Goal: Task Accomplishment & Management: Use online tool/utility

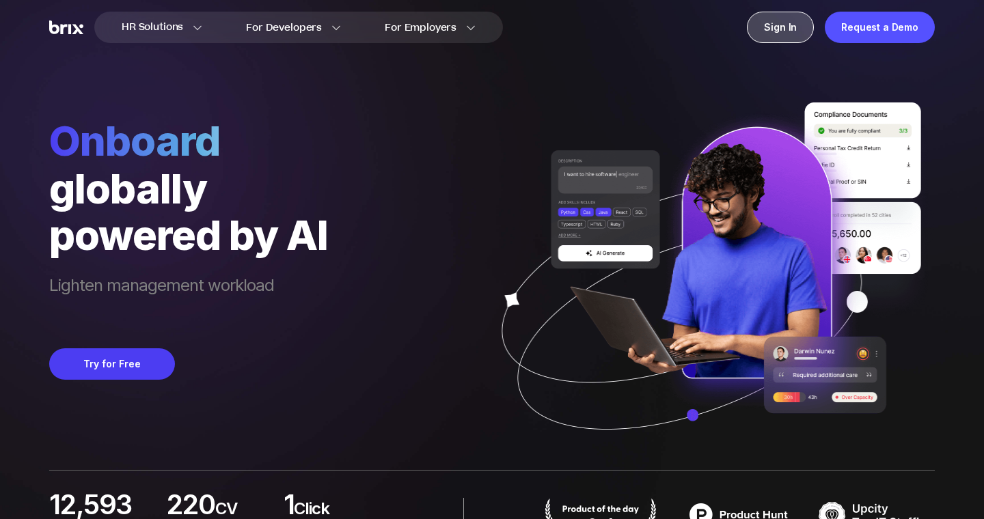
click at [795, 42] on div "Sign In" at bounding box center [780, 27] width 67 height 31
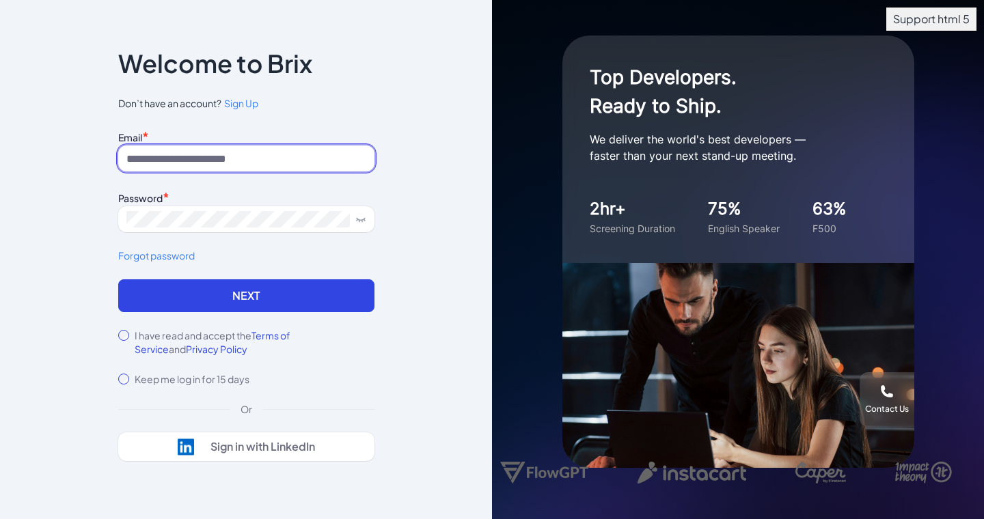
click at [260, 158] on input at bounding box center [246, 159] width 256 height 26
type input "**********"
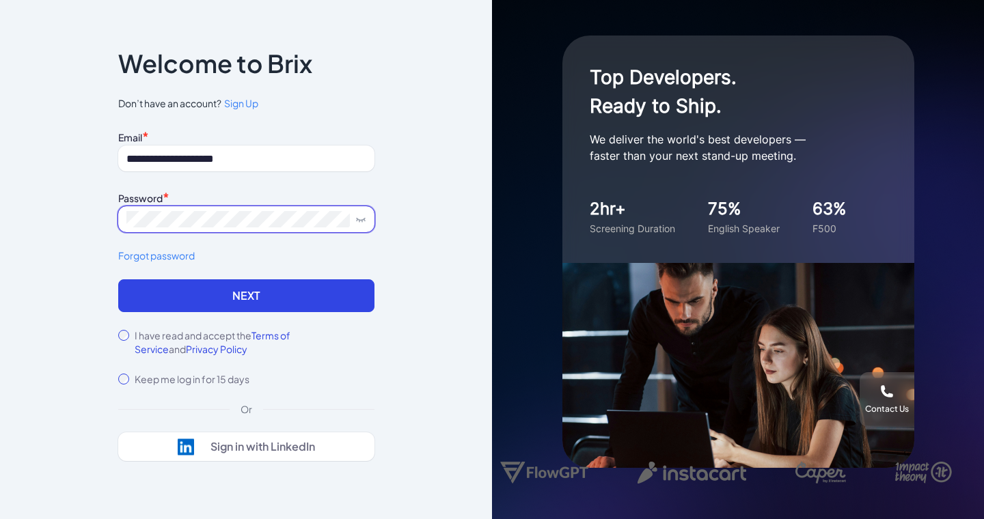
click at [361, 219] on icon at bounding box center [360, 219] width 11 height 11
click at [128, 339] on div "I have read and accept the Terms of Service and Privacy Policy" at bounding box center [246, 342] width 256 height 27
click at [194, 290] on button "Next" at bounding box center [246, 296] width 256 height 33
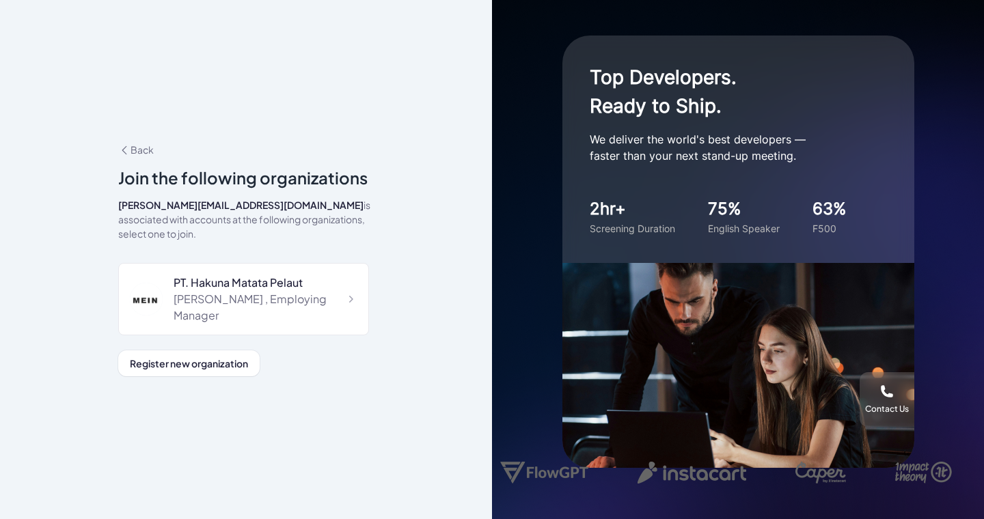
click at [327, 281] on div "PT. Hakuna Matata Pelaut William , Employing Manager" at bounding box center [243, 299] width 251 height 72
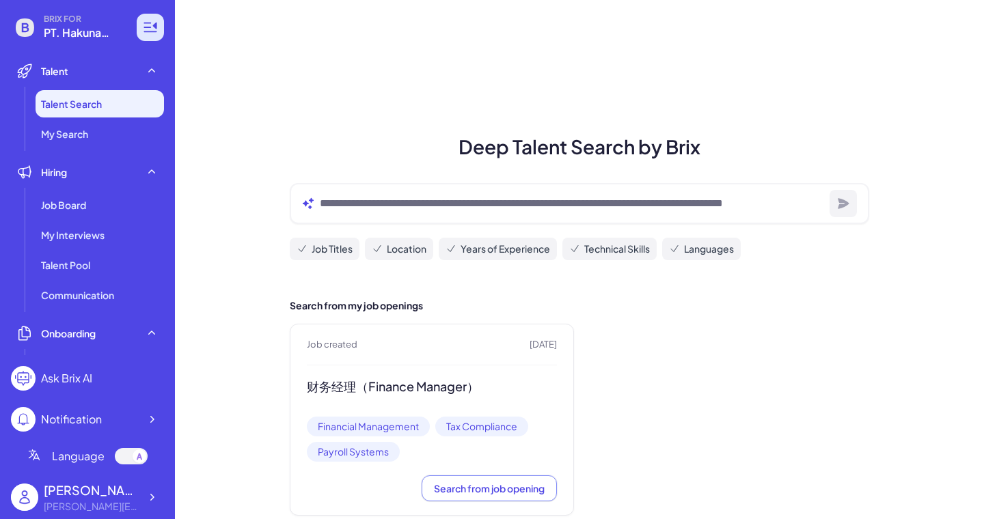
click at [143, 30] on icon at bounding box center [150, 27] width 16 height 16
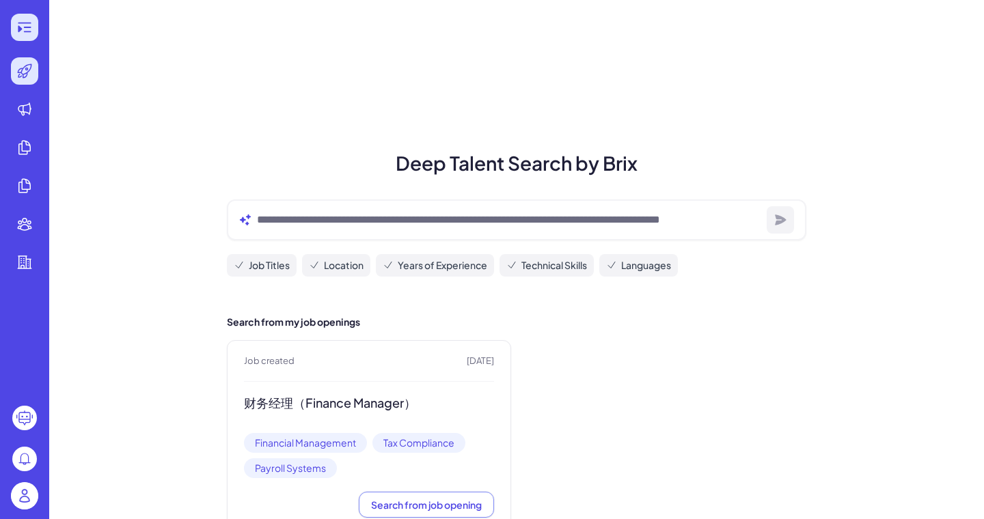
click at [12, 32] on div at bounding box center [24, 27] width 27 height 27
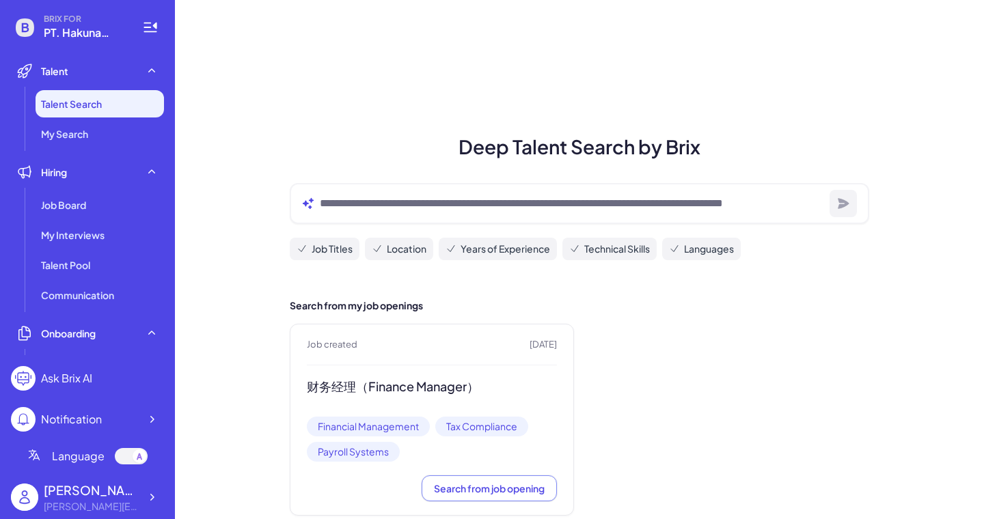
click at [141, 467] on div "Language" at bounding box center [87, 456] width 153 height 38
click at [141, 460] on icon at bounding box center [139, 457] width 5 height 8
click at [133, 462] on div at bounding box center [131, 456] width 33 height 16
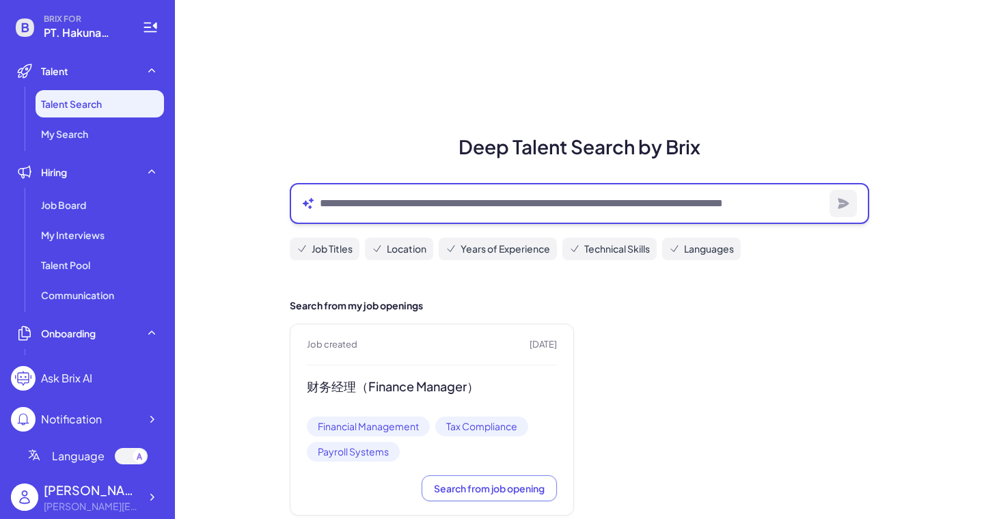
click at [396, 208] on textarea at bounding box center [572, 203] width 504 height 16
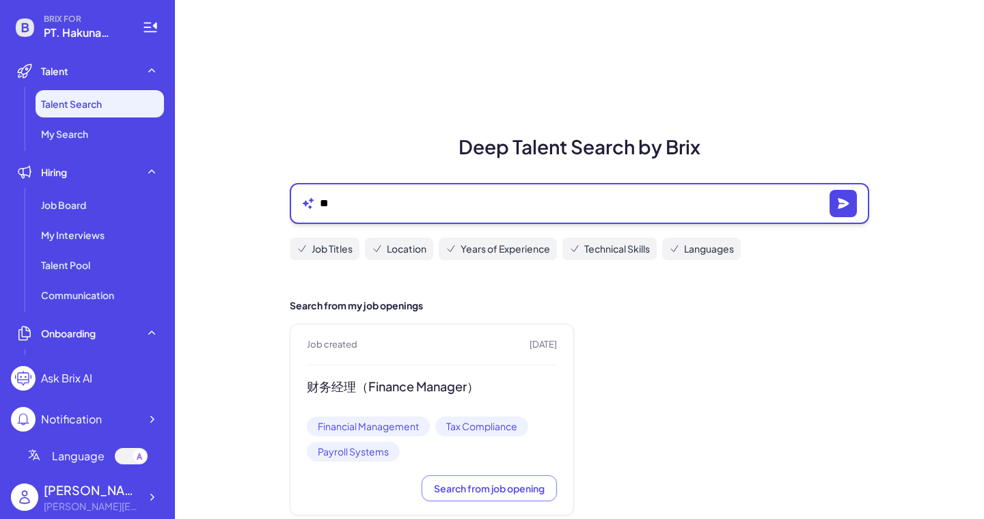
type textarea "*"
click at [845, 202] on icon "button" at bounding box center [843, 203] width 11 height 10
click at [526, 208] on textarea "**********" at bounding box center [572, 203] width 504 height 16
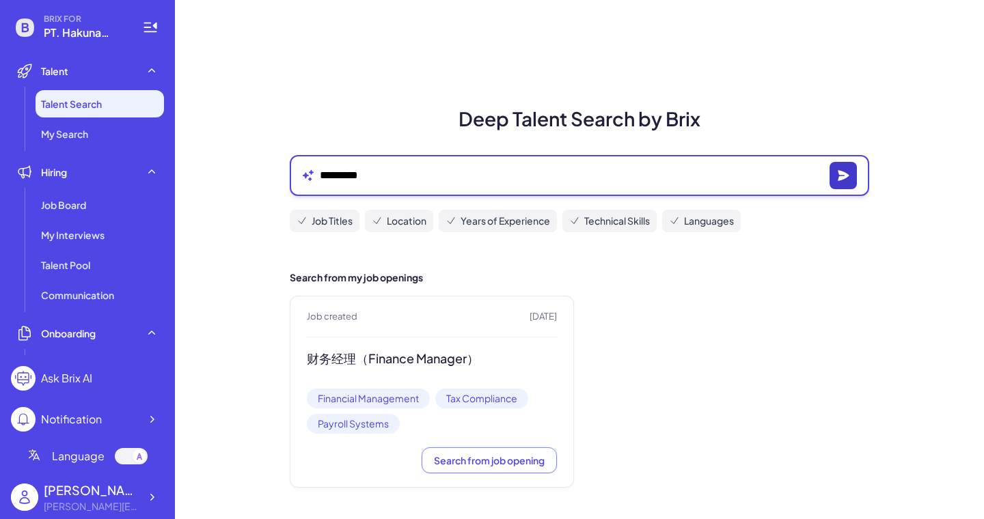
type textarea "********"
click at [845, 172] on icon "button" at bounding box center [843, 175] width 11 height 10
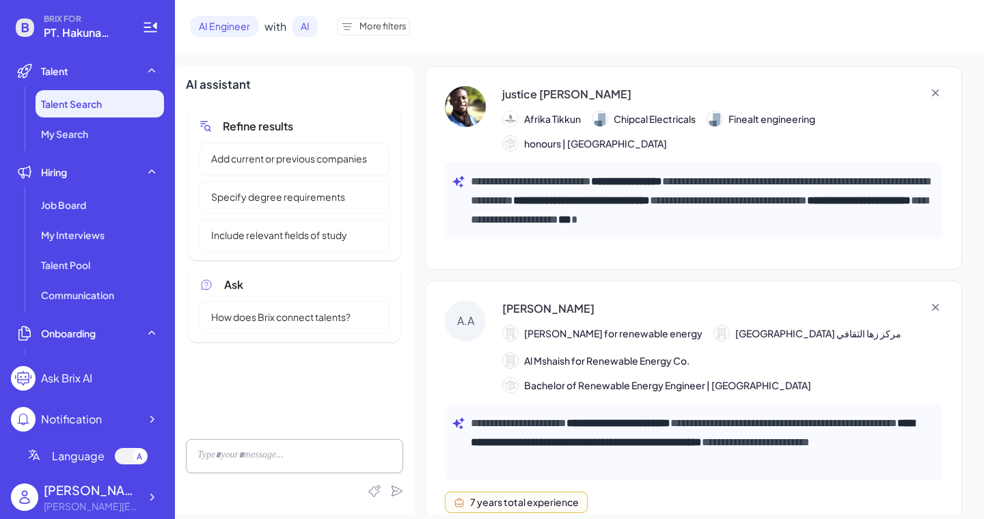
click at [564, 96] on div "justice kazingizi" at bounding box center [566, 94] width 129 height 16
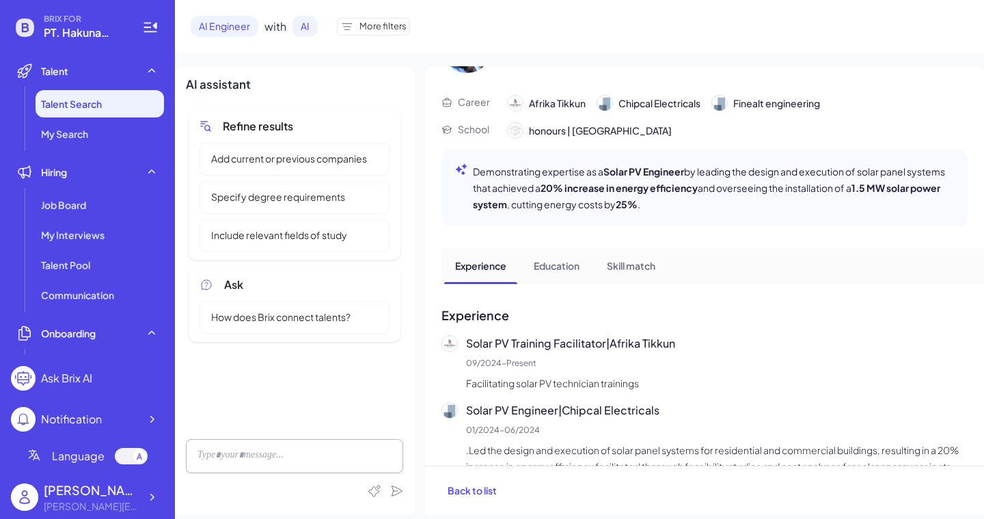
scroll to position [78, 0]
click at [571, 262] on p "Education" at bounding box center [557, 265] width 46 height 14
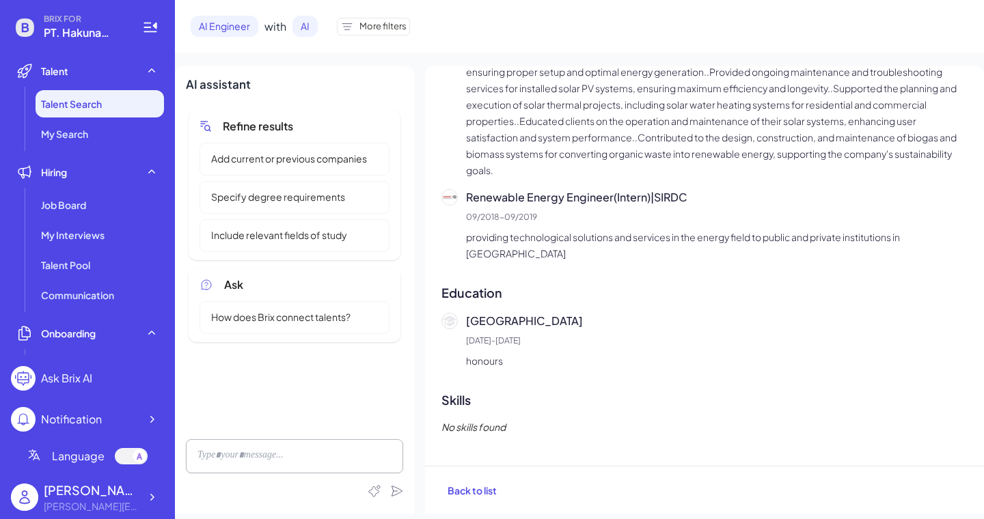
scroll to position [886, 0]
drag, startPoint x: 467, startPoint y: 323, endPoint x: 636, endPoint y: 320, distance: 168.8
click at [636, 320] on p "chinhoyi university of technology" at bounding box center [717, 320] width 502 height 16
copy p "chinhoyi university of technology"
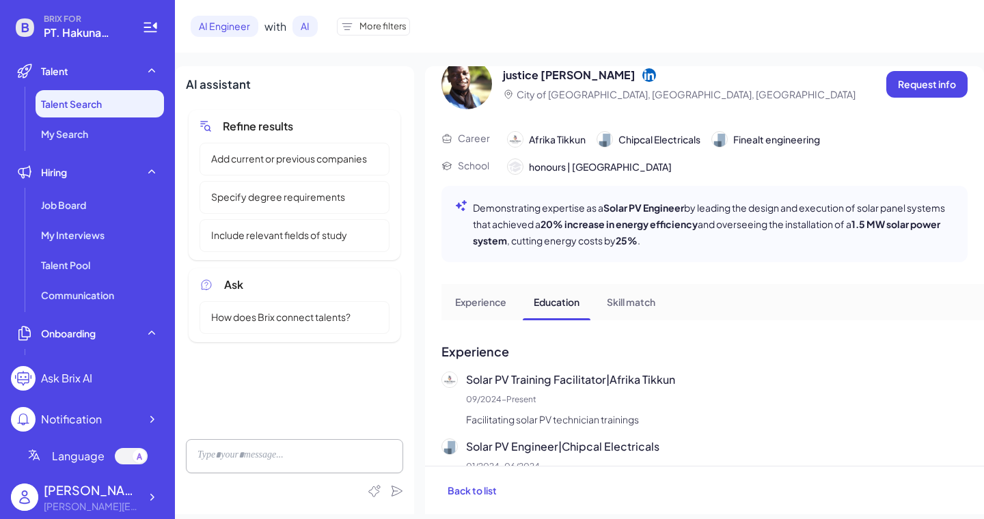
scroll to position [0, 0]
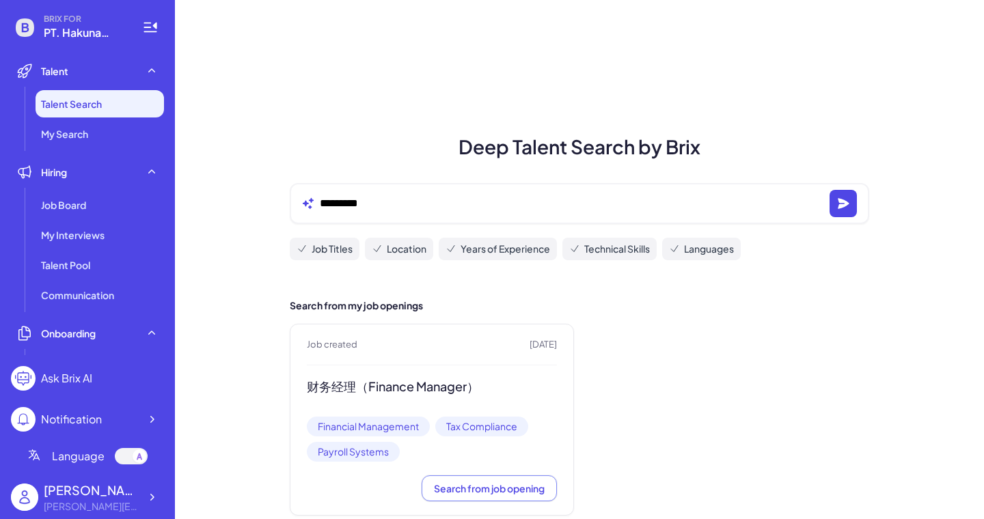
click at [854, 200] on div "********" at bounding box center [580, 203] width 580 height 41
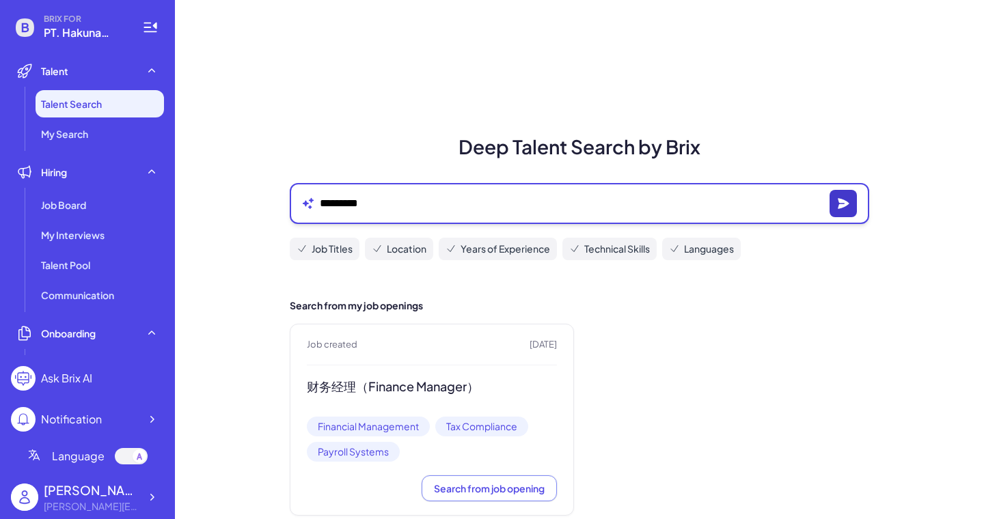
click at [845, 200] on icon "button" at bounding box center [843, 204] width 14 height 14
